Goal: Information Seeking & Learning: Check status

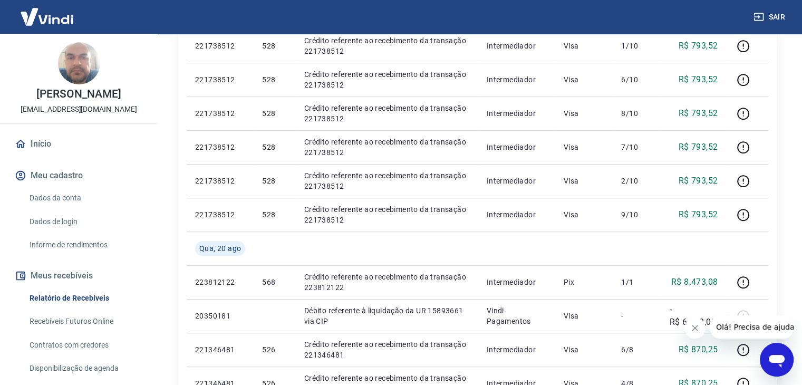
scroll to position [158, 0]
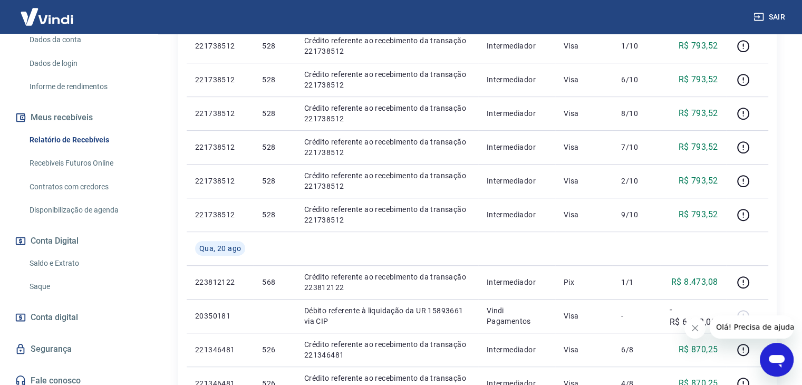
click at [59, 264] on link "Saldo e Extrato" at bounding box center [85, 264] width 120 height 22
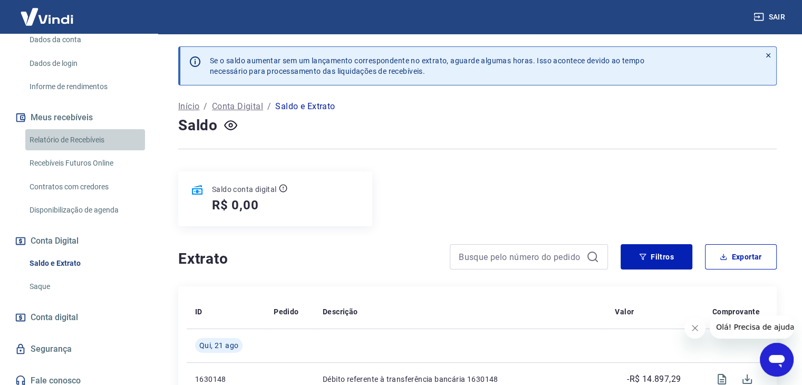
click at [108, 133] on link "Relatório de Recebíveis" at bounding box center [85, 140] width 120 height 22
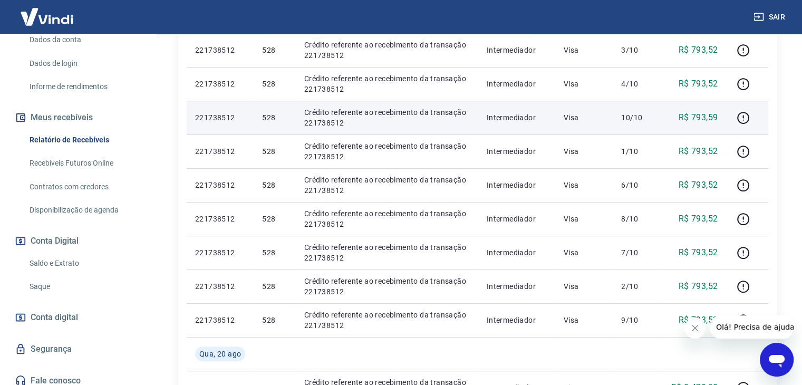
scroll to position [106, 0]
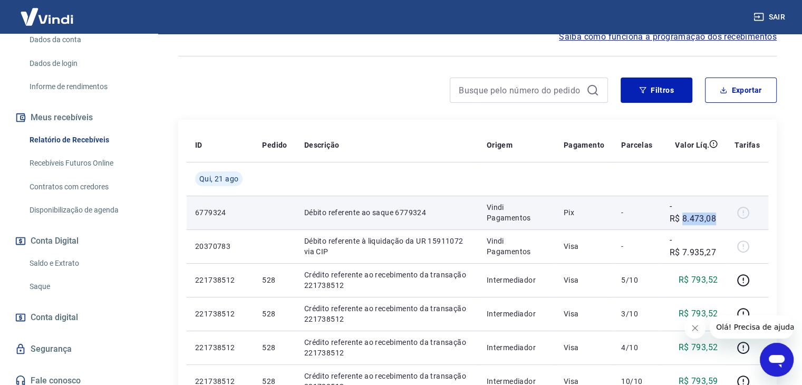
drag, startPoint x: 687, startPoint y: 224, endPoint x: 716, endPoint y: 225, distance: 29.6
click at [716, 225] on td "-R$ 8.473,08" at bounding box center [693, 213] width 65 height 34
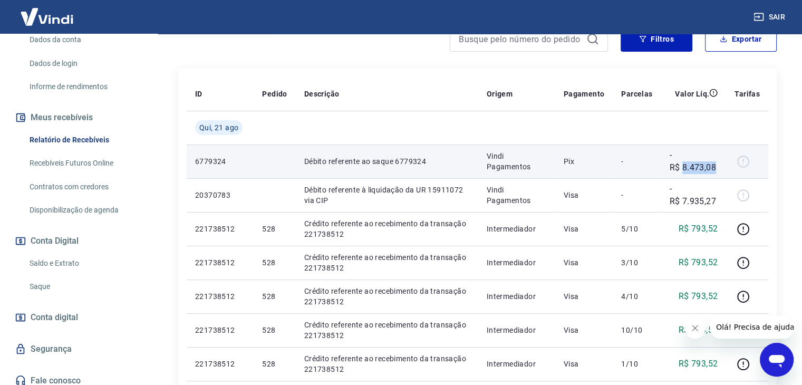
scroll to position [211, 0]
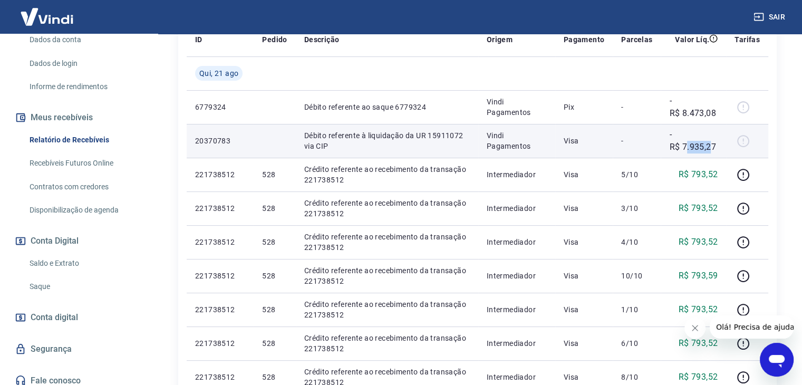
drag, startPoint x: 686, startPoint y: 143, endPoint x: 712, endPoint y: 142, distance: 25.9
click at [712, 142] on p "-R$ 7.935,27" at bounding box center [693, 140] width 49 height 25
click at [707, 146] on p "-R$ 7.935,27" at bounding box center [693, 140] width 49 height 25
click at [677, 150] on p "-R$ 7.935,27" at bounding box center [693, 140] width 49 height 25
drag, startPoint x: 685, startPoint y: 142, endPoint x: 724, endPoint y: 141, distance: 39.1
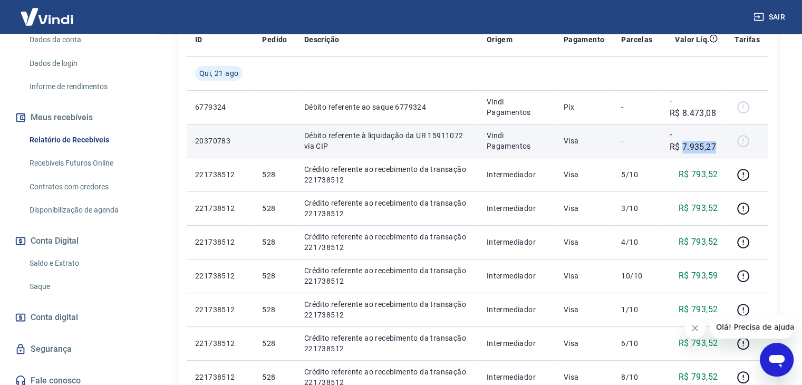
click at [724, 141] on td "-R$ 7.935,27" at bounding box center [693, 141] width 65 height 34
copy p "7.935,27"
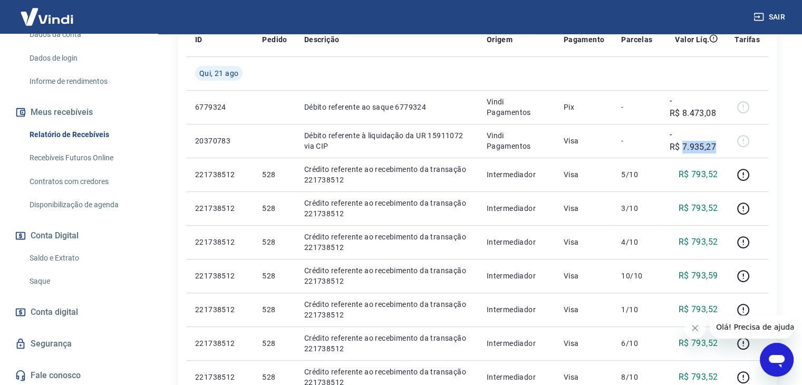
scroll to position [165, 0]
click at [68, 251] on link "Saldo e Extrato" at bounding box center [85, 257] width 120 height 22
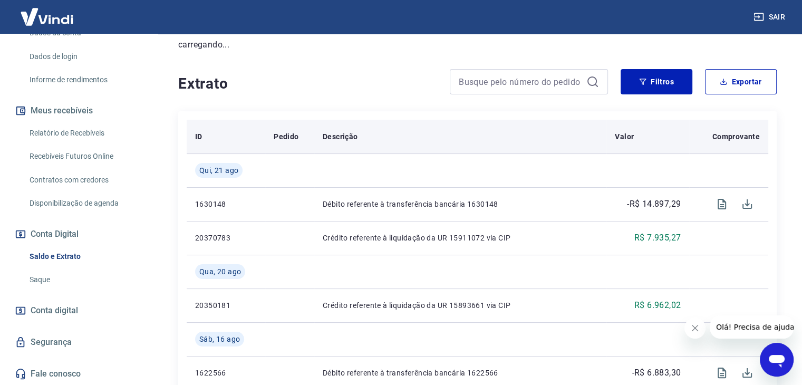
scroll to position [158, 0]
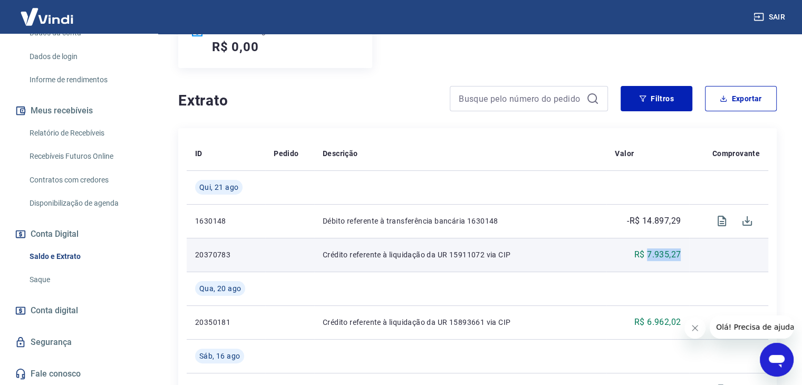
drag, startPoint x: 652, startPoint y: 254, endPoint x: 684, endPoint y: 253, distance: 32.2
click at [681, 253] on p "R$ 7.935,27" at bounding box center [658, 254] width 46 height 13
copy p "7.935,27"
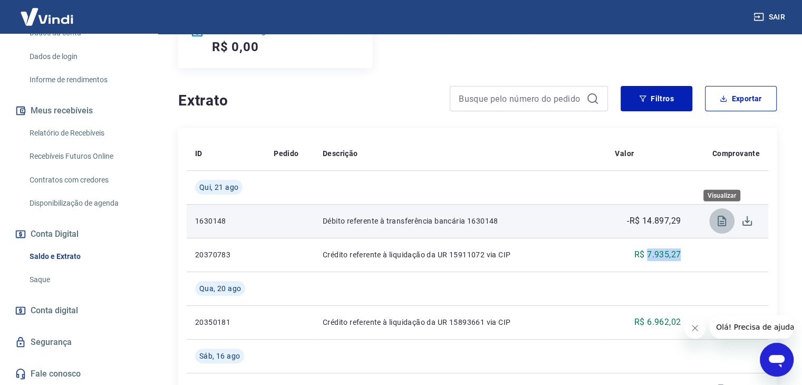
click at [722, 218] on icon "Visualizar" at bounding box center [722, 221] width 13 height 13
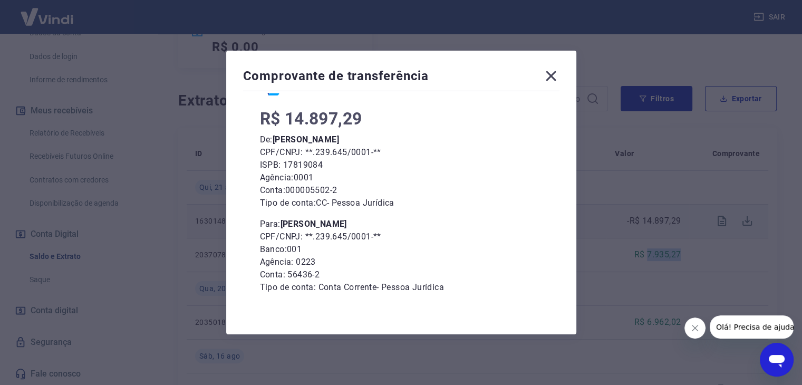
scroll to position [79, 0]
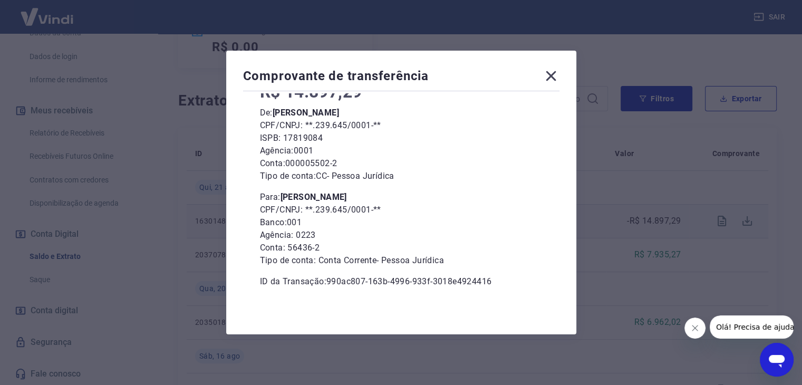
click at [560, 69] on icon at bounding box center [551, 76] width 17 height 17
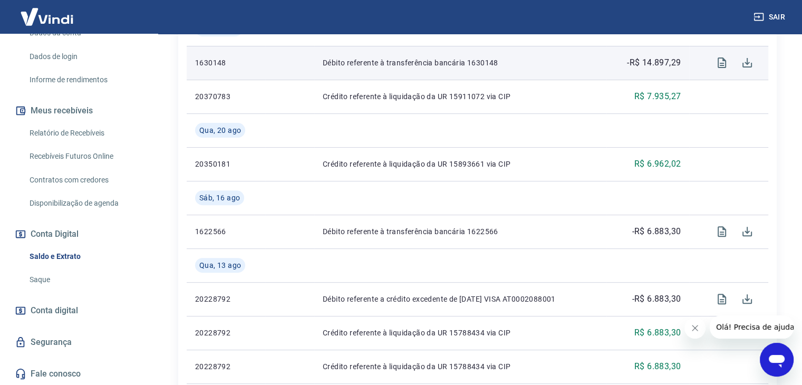
scroll to position [7, 0]
